Goal: Information Seeking & Learning: Find specific fact

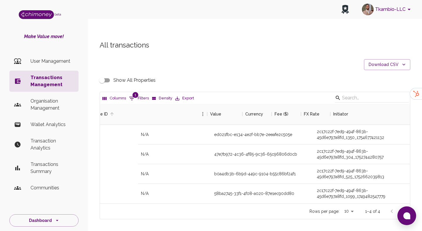
scroll to position [100, 310]
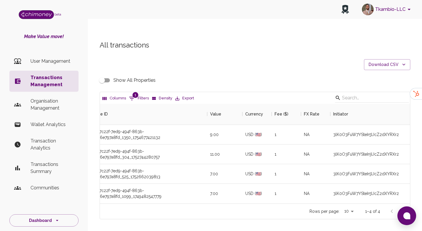
click at [141, 94] on button "1 Filters" at bounding box center [138, 98] width 23 height 9
select select "email"
select select "equals"
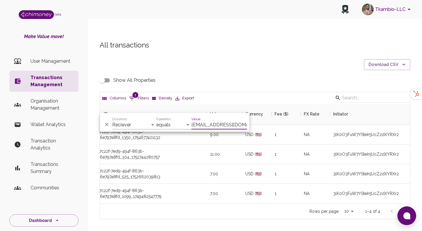
scroll to position [0, 14]
click at [216, 118] on div "Value [EMAIL_ADDRESS][DOMAIN_NAME]" at bounding box center [219, 122] width 56 height 14
click at [215, 123] on input "[EMAIL_ADDRESS][DOMAIN_NAME]" at bounding box center [219, 124] width 56 height 9
paste input "[PERSON_NAME].beckett82@google"
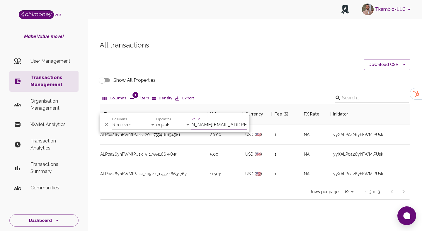
scroll to position [80, 310]
type input "[PERSON_NAME][EMAIL_ADDRESS][DOMAIN_NAME]"
click at [221, 200] on div "All transactions Download CSV Show All Properties Columns 1 Filters Density Exp…" at bounding box center [255, 129] width 334 height 207
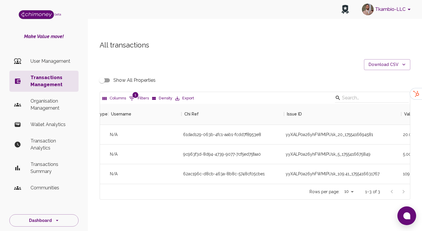
scroll to position [0, 30]
click at [227, 171] on div "62ac196c-d8cb-463a-8b8c-5748cf05cbe1" at bounding box center [224, 174] width 81 height 6
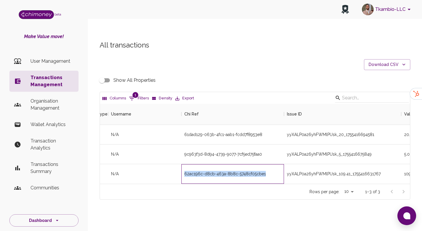
copy div "62ac196c-d8cb-463a-8b8c-5748cf05cbe1"
click at [110, 75] on input "Show All Properties" at bounding box center [101, 80] width 33 height 11
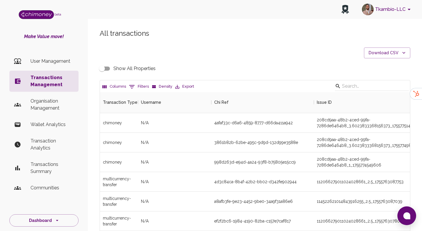
scroll to position [217, 310]
click at [139, 84] on button "0 Filters" at bounding box center [138, 86] width 23 height 9
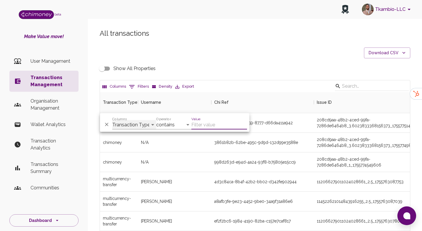
click at [140, 123] on select "Transaction Type Username Chi Ref Issue ID Value Amount Currency Fee ($) FX Rat…" at bounding box center [134, 124] width 44 height 9
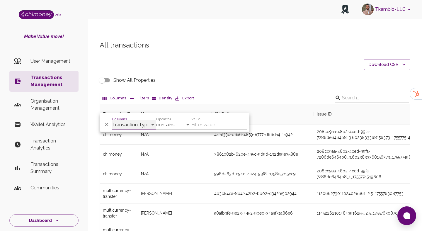
select select "email"
click at [161, 126] on select "contains equals starts with ends with is empty is not empty is any of" at bounding box center [173, 124] width 35 height 9
select select "equals"
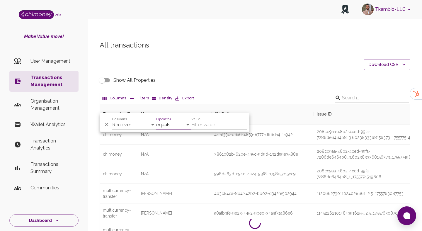
click at [204, 121] on input "Value" at bounding box center [219, 124] width 56 height 9
paste input "62ac196c-d8cb-463a-8b8c-5748cf05cbe1"
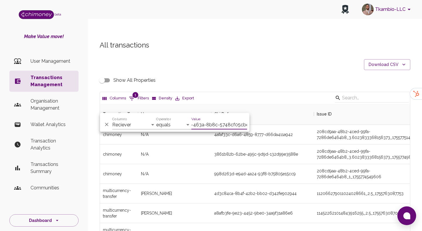
type input "62ac196c-d8cb-463a-8b8c-5748cf05cbe1"
click at [133, 126] on select "Transaction Type Username Chi Ref Issue ID Value Amount Currency Fee ($) FX Rat…" at bounding box center [134, 124] width 44 height 9
select select "chiRef"
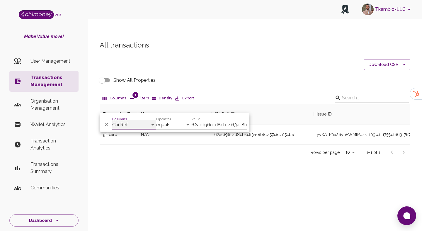
scroll to position [41, 310]
click at [235, 55] on div "All transactions Download CSV Show All Properties Columns 1 Filters Density Exp…" at bounding box center [255, 100] width 325 height 120
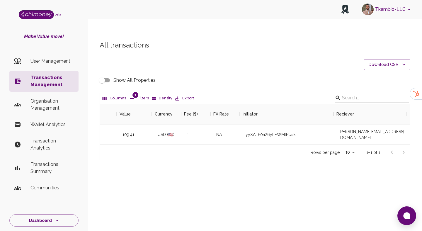
scroll to position [0, 314]
click at [107, 75] on input "Show All Properties" at bounding box center [101, 80] width 33 height 11
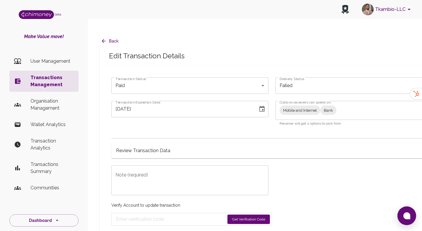
click at [103, 39] on icon "button" at bounding box center [104, 41] width 4 height 4
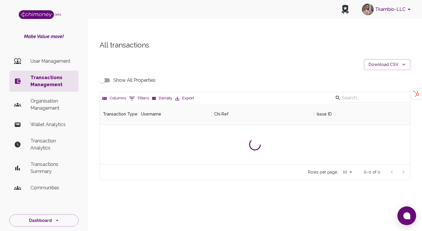
scroll to position [60, 310]
click at [137, 94] on button "0 Filters" at bounding box center [138, 98] width 23 height 9
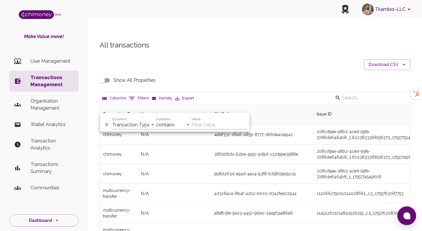
scroll to position [217, 310]
click at [141, 122] on select "Transaction Type Username Chi Ref Issue ID Value Amount Currency Fee ($) FX Rat…" at bounding box center [134, 124] width 44 height 9
click at [125, 127] on select "Transaction Type Username Chi Ref Issue ID Value Amount Currency Fee ($) FX Rat…" at bounding box center [134, 124] width 44 height 9
select select "chiRef"
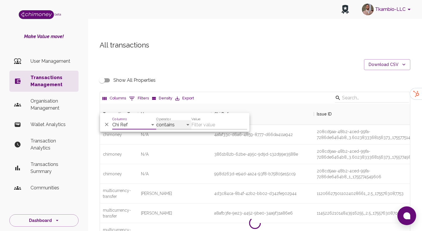
click at [165, 120] on select "contains equals starts with ends with is empty is not empty is any of" at bounding box center [173, 124] width 35 height 9
select select "equals"
click at [206, 120] on div "Value" at bounding box center [219, 122] width 56 height 14
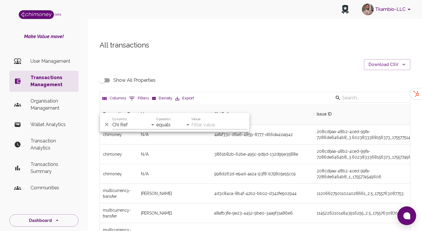
click at [204, 124] on input "Value" at bounding box center [219, 124] width 56 height 9
paste input "62ac196c-d8cb-463a-8b8c-5748cf05cbe1"
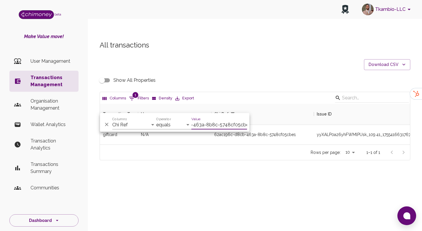
scroll to position [41, 310]
type input "62ac196c-d8cb-463a-8b8c-5748cf05cbe1"
click at [262, 188] on div "Tkambio-LLC beta Make Value move! User Management Transactions Management Organ…" at bounding box center [211, 127] width 422 height 231
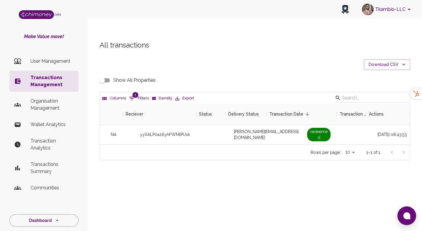
scroll to position [0, 525]
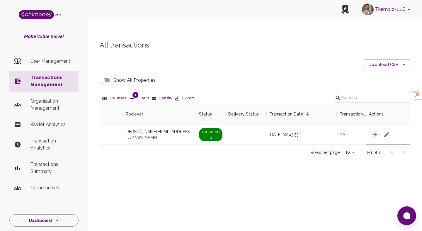
click at [388, 131] on icon "button" at bounding box center [386, 134] width 7 height 7
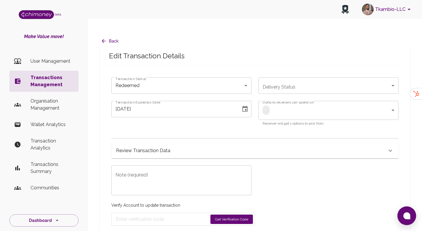
click at [176, 143] on div "Review Transaction Data" at bounding box center [254, 150] width 287 height 15
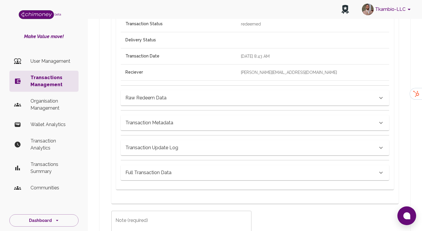
scroll to position [298, 0]
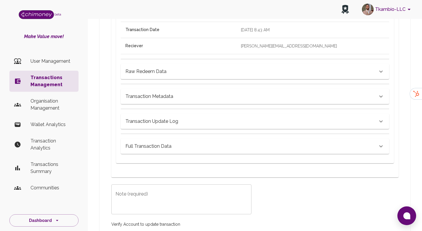
click at [145, 76] on h6 "Transaction Metadata" at bounding box center [145, 71] width 41 height 8
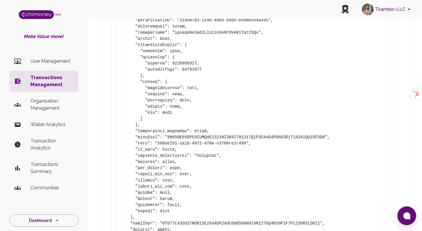
scroll to position [568, 0]
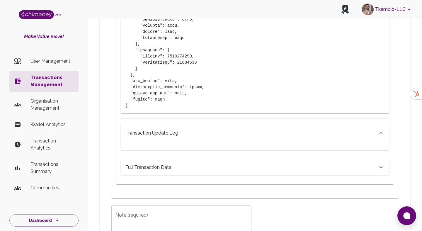
scroll to position [825, 0]
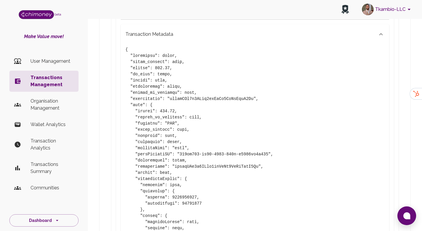
scroll to position [235, 0]
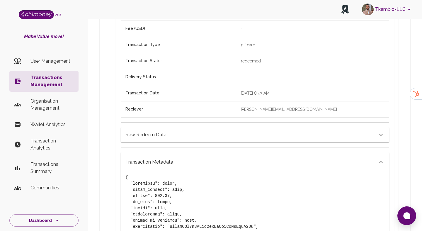
click at [156, 152] on div "Transaction Metadata" at bounding box center [255, 162] width 268 height 20
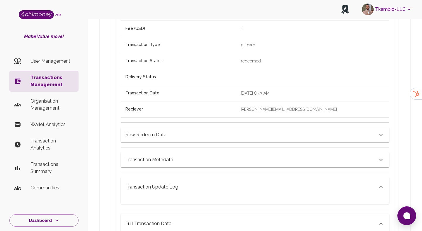
click at [149, 130] on div "Raw Redeem Data" at bounding box center [255, 134] width 268 height 15
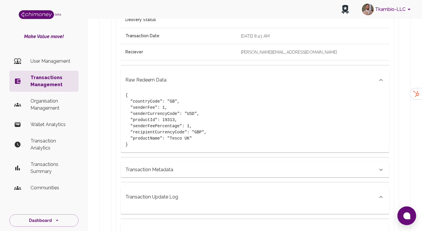
scroll to position [298, 0]
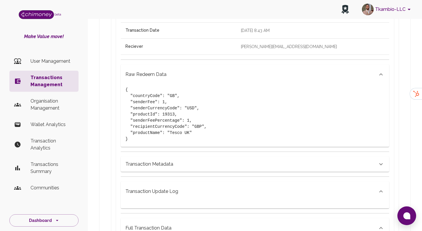
click at [164, 78] on h6 "Transaction Update Log" at bounding box center [145, 74] width 41 height 8
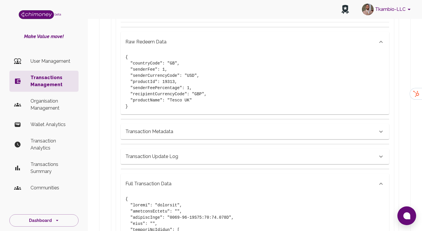
scroll to position [331, 0]
click at [43, 90] on li "Transactions Management" at bounding box center [43, 81] width 69 height 21
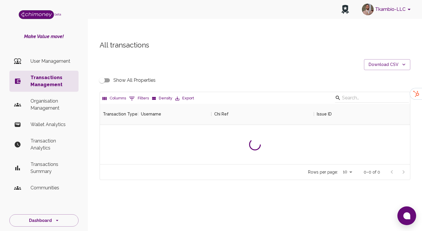
scroll to position [60, 310]
click at [136, 94] on button "0 Filters" at bounding box center [138, 98] width 23 height 9
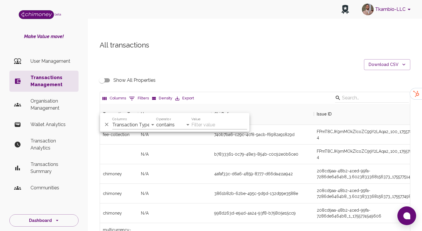
scroll to position [217, 310]
click at [134, 120] on div "Columns Transaction Type Username Chi Ref Issue ID Value Amount Currency Fee ($…" at bounding box center [134, 122] width 44 height 14
click at [132, 128] on select "Transaction Type Username Chi Ref Issue ID Value Amount Currency Fee ($) FX Rat…" at bounding box center [134, 124] width 44 height 9
select select "email"
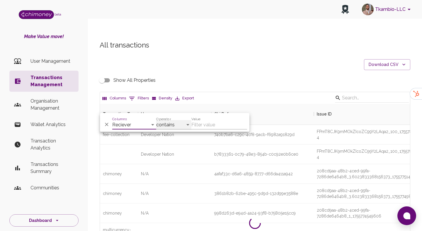
click at [173, 125] on select "contains equals starts with ends with is empty is not empty is any of" at bounding box center [173, 124] width 35 height 9
select select "equals"
click at [193, 125] on input "Value" at bounding box center [219, 124] width 56 height 9
paste input "2b0a2ec8-e442-46f8-8db8-b4dccf4d8431"
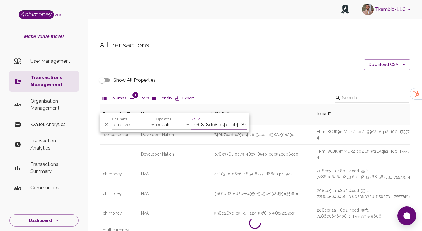
type input "2b0a2ec8-e442-46f8-8db8-b4dccf4d8431"
click at [131, 123] on select "Transaction Type Username Chi Ref Issue ID Value Amount Currency Fee ($) FX Rat…" at bounding box center [134, 124] width 44 height 9
select select "chiRef"
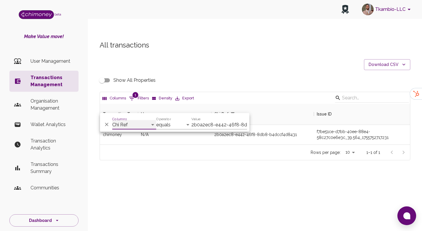
scroll to position [41, 310]
click at [192, 146] on div "Rows per page: 10 10 1–1 of 1" at bounding box center [255, 152] width 310 height 16
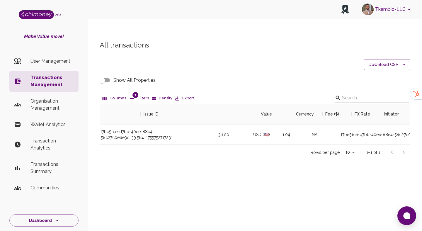
scroll to position [0, 233]
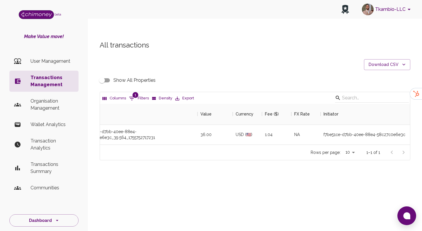
click at [103, 75] on input "Show All Properties" at bounding box center [101, 80] width 33 height 11
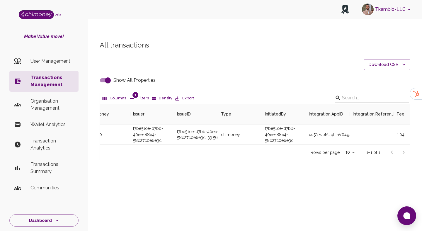
click at [103, 75] on input "Show All Properties" at bounding box center [107, 80] width 33 height 11
checkbox input "false"
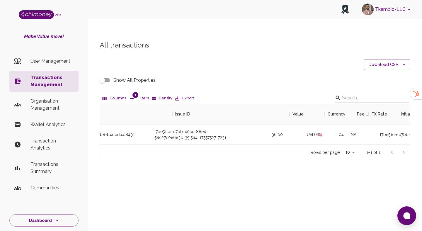
scroll to position [0, 97]
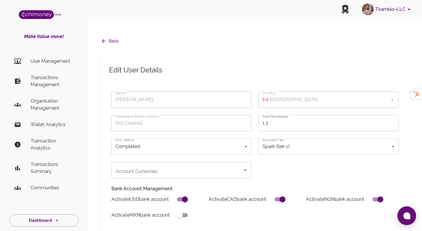
scroll to position [188, 0]
